Goal: Task Accomplishment & Management: Manage account settings

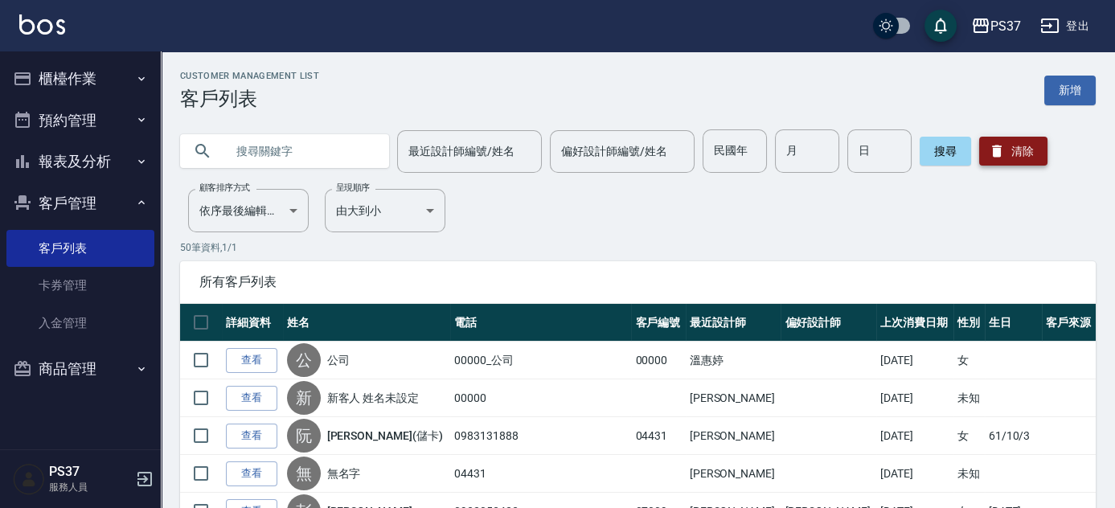
click at [1003, 147] on button "清除" at bounding box center [1013, 151] width 68 height 29
click at [722, 150] on input "民國年" at bounding box center [735, 150] width 64 height 43
type input "91"
type input "04"
type input "07"
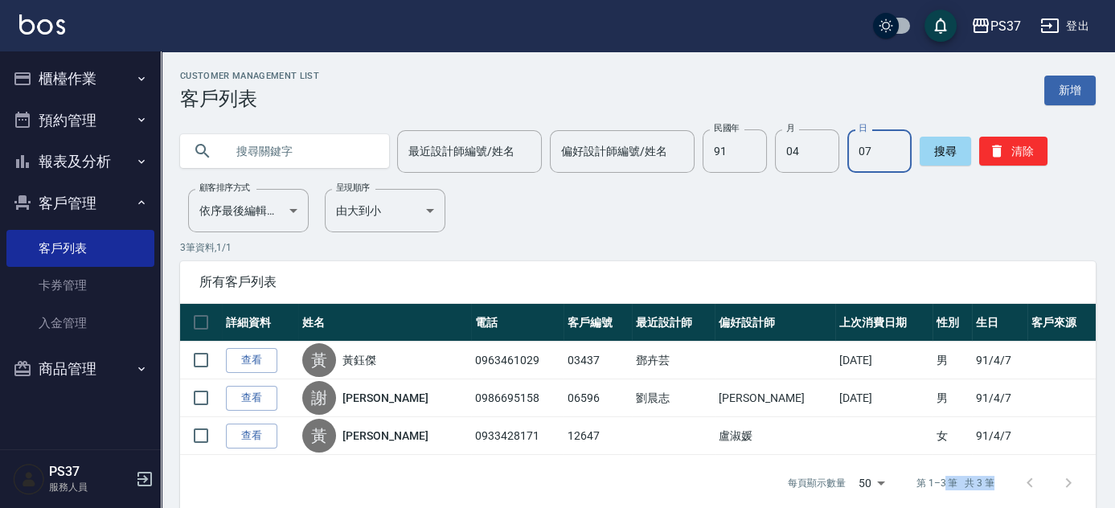
scroll to position [21, 0]
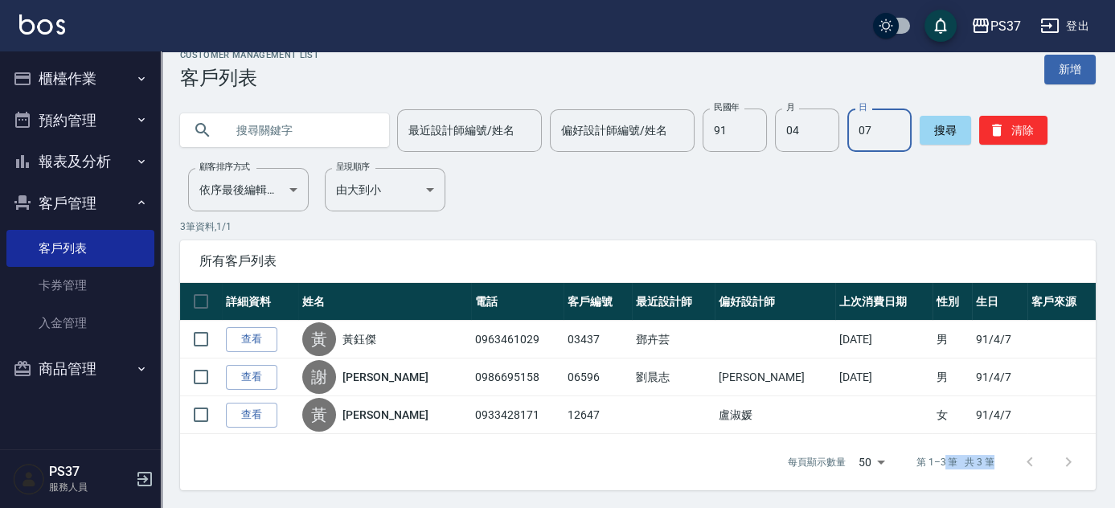
drag, startPoint x: 943, startPoint y: 466, endPoint x: 1121, endPoint y: 542, distance: 193.8
click at [1114, 507] on html "PS37 登出 櫃檯作業 打帳單 帳單列表 現金收支登錄 高階收支登錄 材料自購登錄 每日結帳 排班表 現場電腦打卡 預約管理 預約管理 單日預約紀錄 單週預…" at bounding box center [557, 244] width 1115 height 531
drag, startPoint x: 1119, startPoint y: 481, endPoint x: 722, endPoint y: 178, distance: 499.6
click at [722, 178] on div "Customer Management List 客戶列表 新增 最近設計師編號/姓名 最近設計師編號/姓名 偏好設計師編號/姓名 偏好設計師編號/姓名 民國…" at bounding box center [638, 270] width 954 height 441
click at [1032, 133] on button "清除" at bounding box center [1013, 130] width 68 height 29
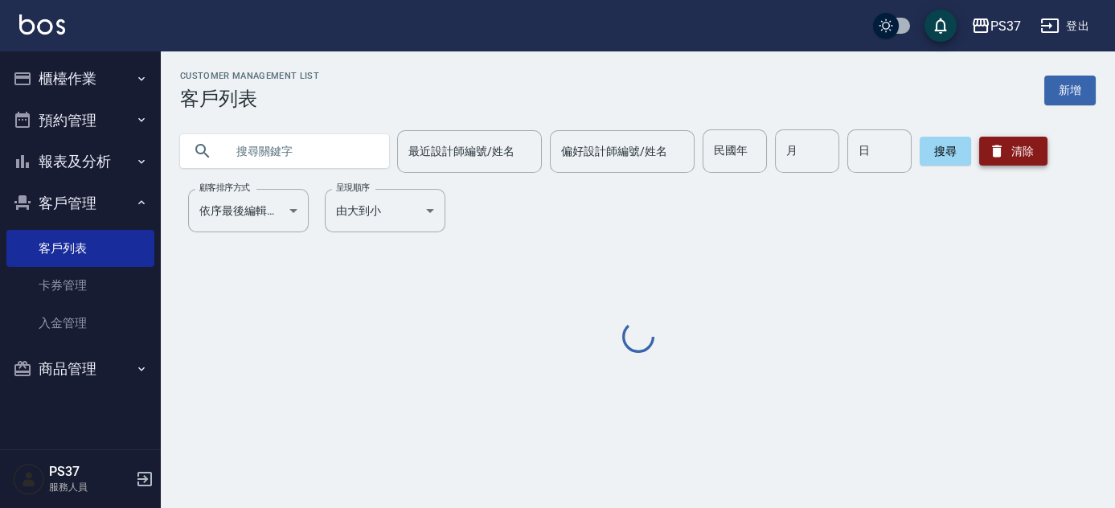
scroll to position [0, 0]
